Goal: Transaction & Acquisition: Purchase product/service

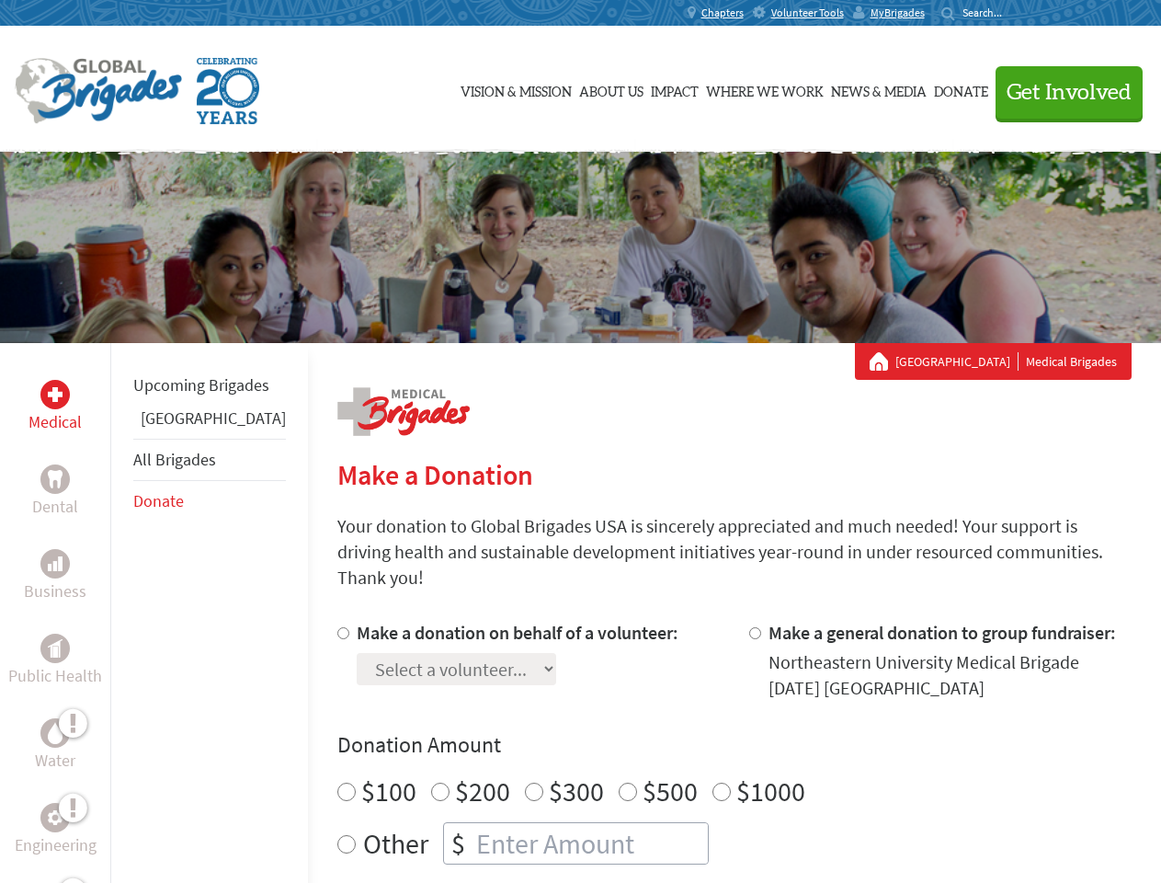
click at [1015, 13] on div "Search for:" at bounding box center [979, 13] width 74 height 15
click at [1061, 92] on span "Get Involved" at bounding box center [1069, 93] width 125 height 22
click at [121, 612] on div "Upcoming Brigades Panama All Brigades Donate" at bounding box center [209, 784] width 198 height 883
click at [703, 738] on div "Donation Amount $100 $200 $300 $500 $1000 Other $" at bounding box center [734, 797] width 794 height 134
click at [337, 627] on input "Make a donation on behalf of a volunteer:" at bounding box center [343, 633] width 12 height 12
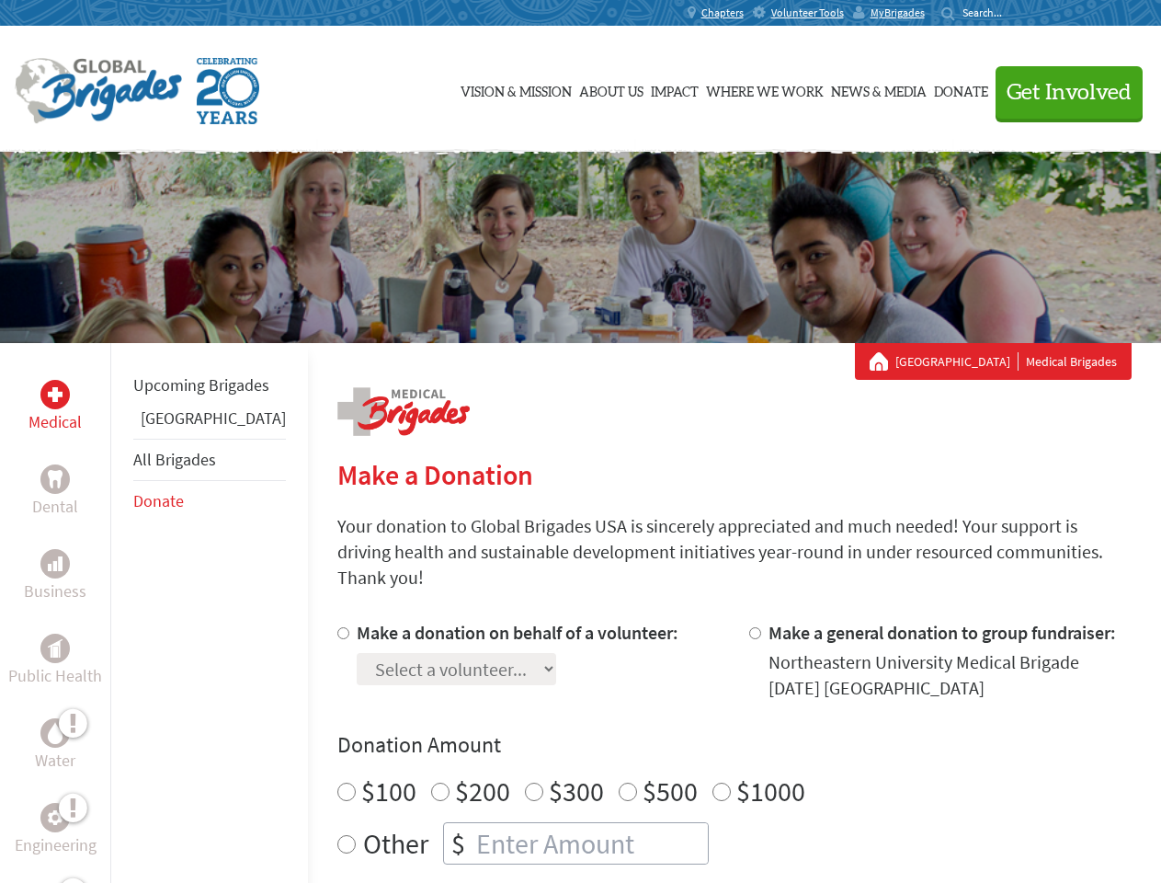
radio input "true"
click at [749, 627] on input "Make a general donation to group fundraiser:" at bounding box center [755, 633] width 12 height 12
radio input "true"
